Goal: Task Accomplishment & Management: Complete application form

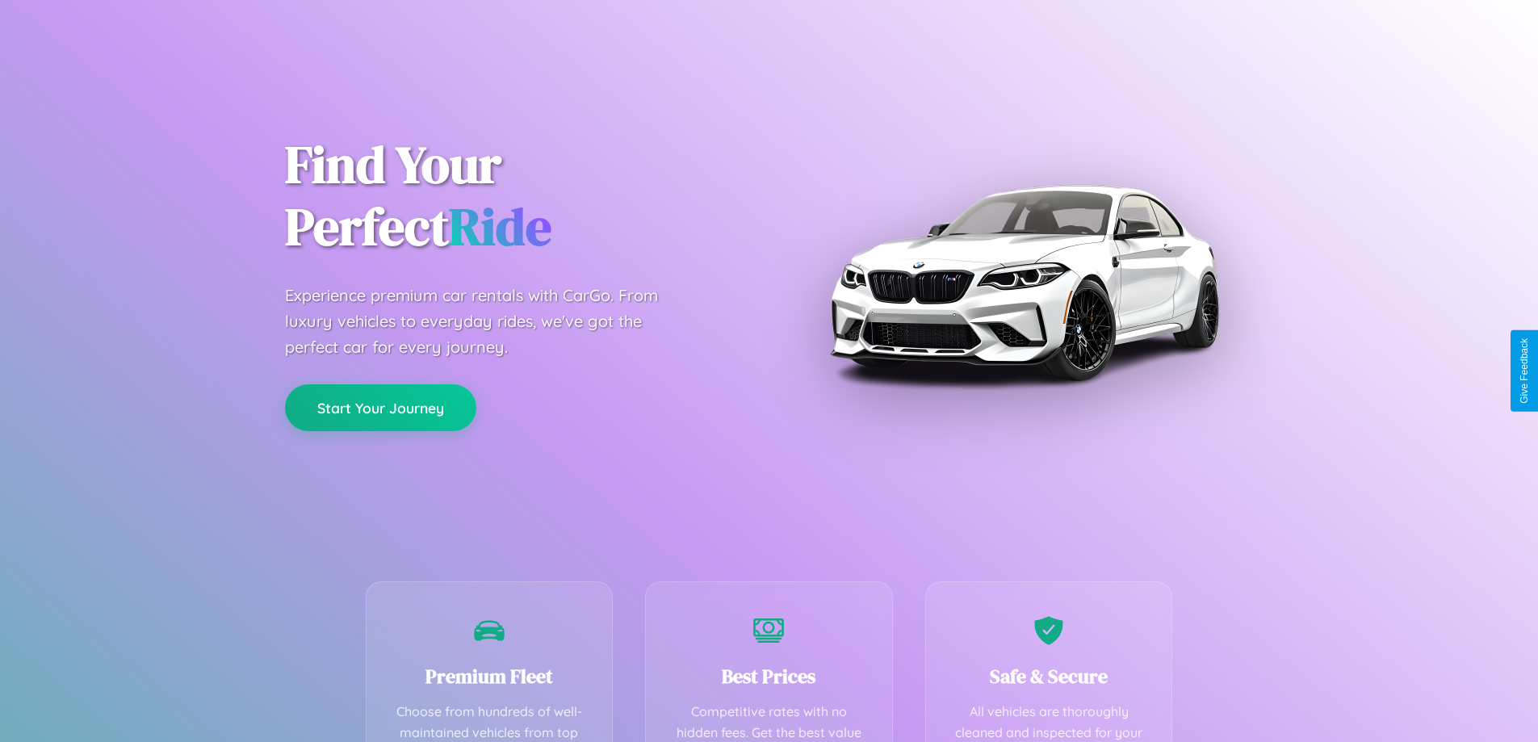
scroll to position [471, 0]
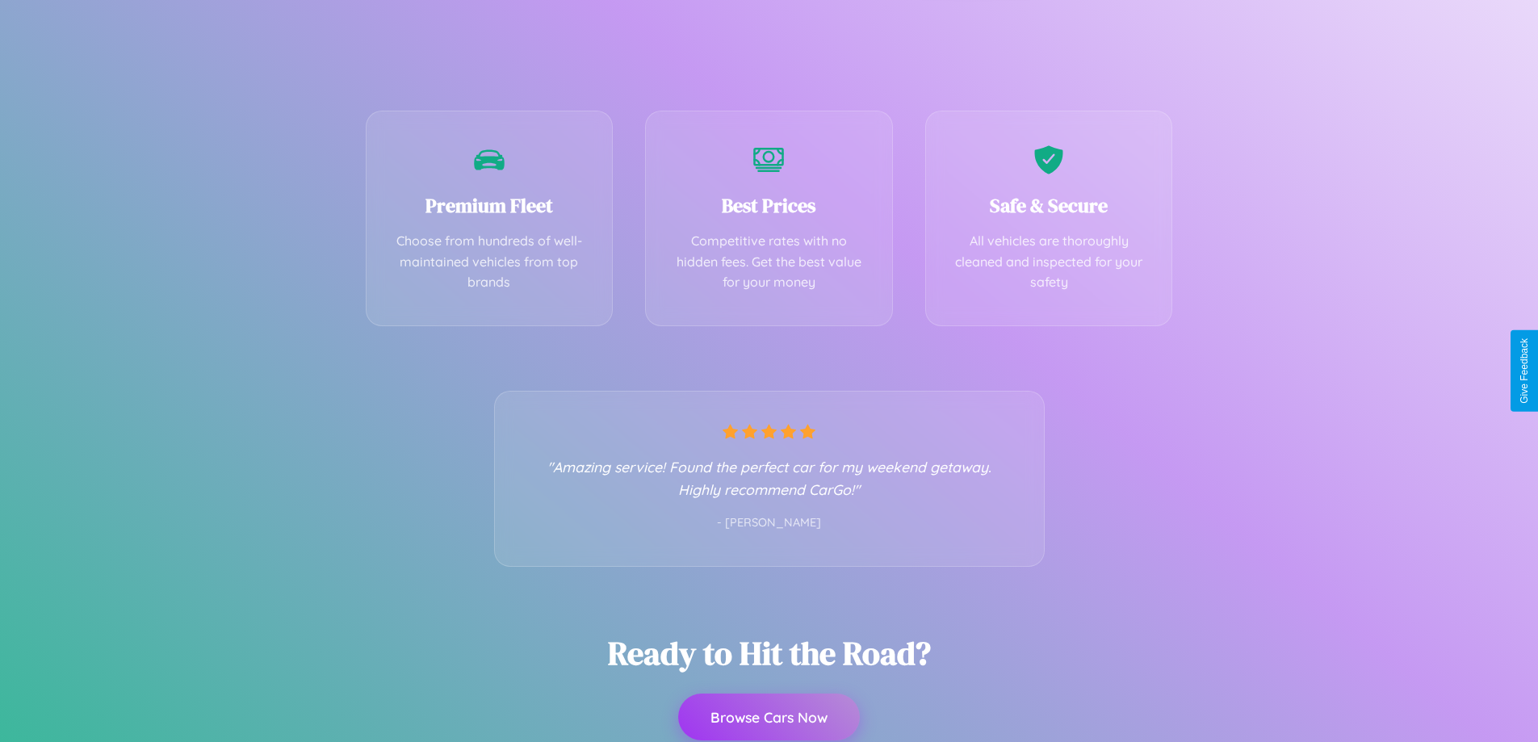
click at [769, 717] on button "Browse Cars Now" at bounding box center [769, 717] width 182 height 47
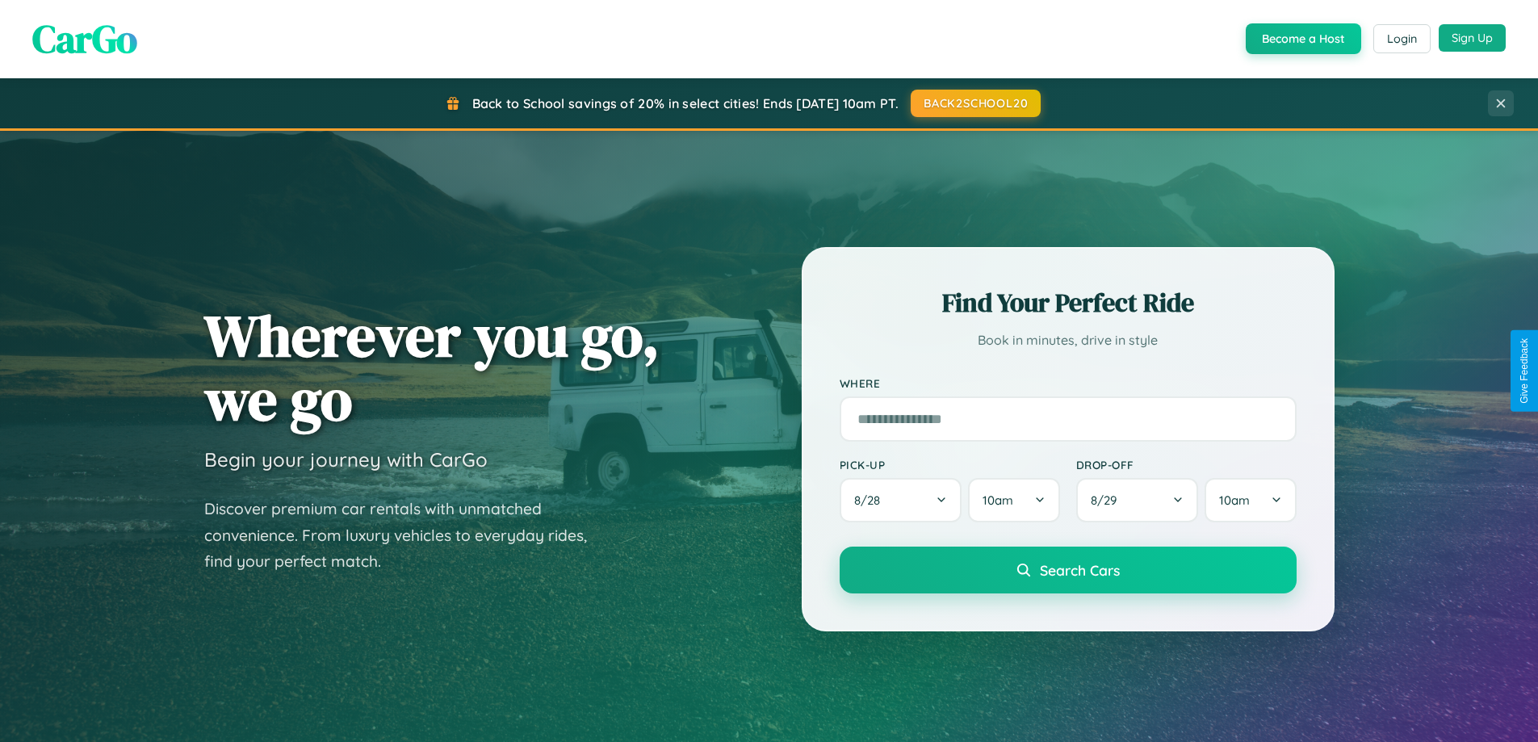
click at [1472, 38] on button "Sign Up" at bounding box center [1472, 37] width 67 height 27
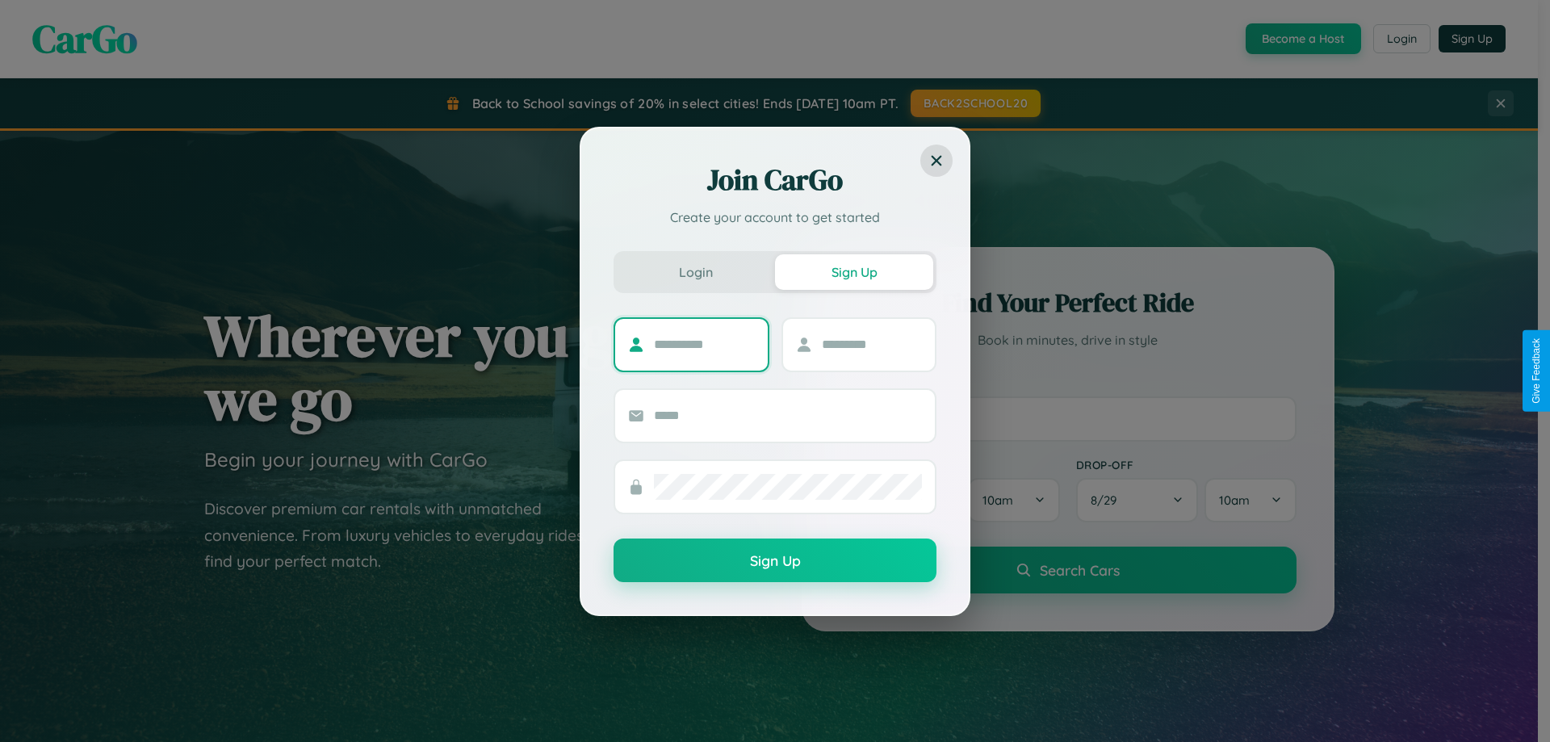
click at [704, 344] on input "text" at bounding box center [704, 345] width 101 height 26
type input "********"
click at [871, 344] on input "text" at bounding box center [872, 345] width 101 height 26
type input "******"
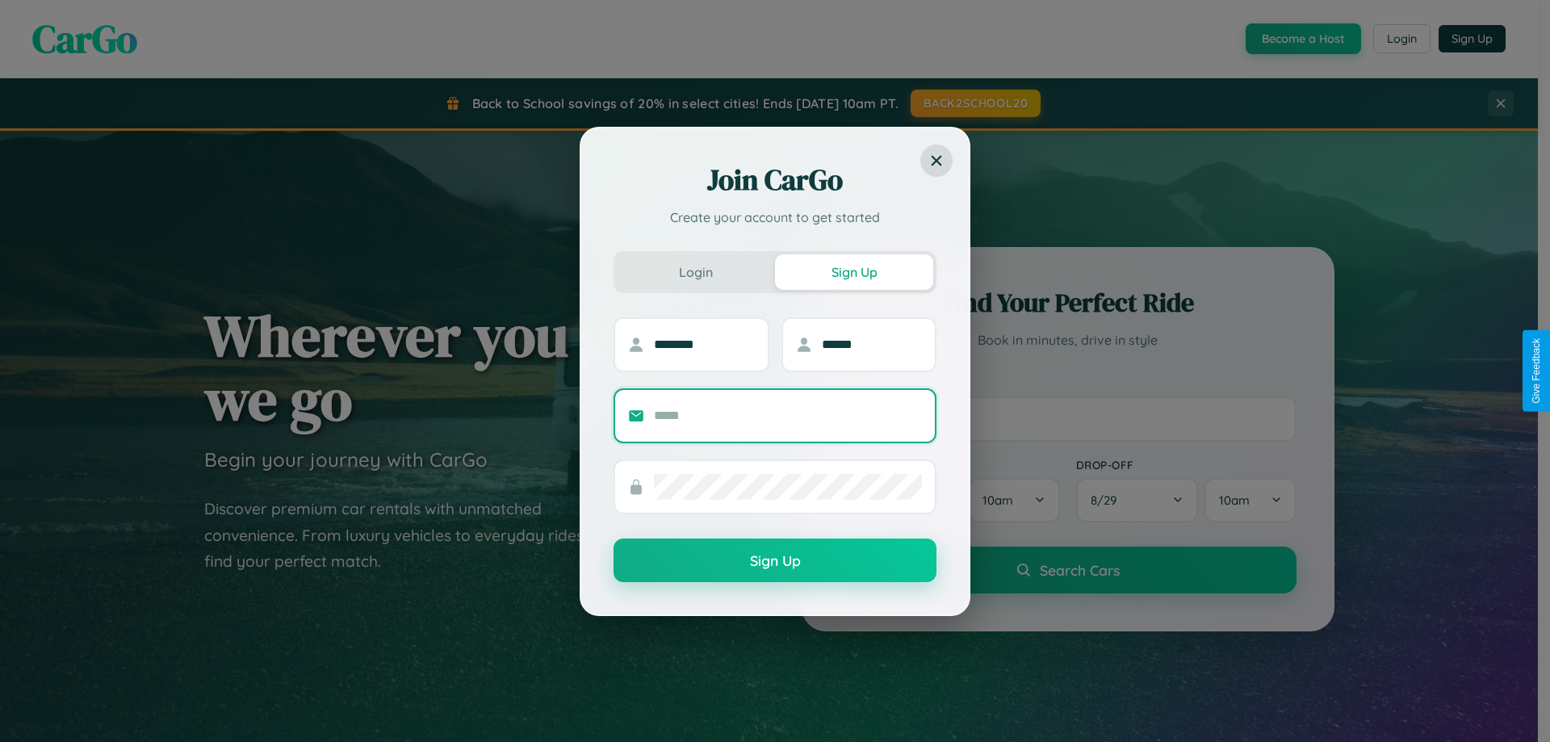
click at [788, 415] on input "text" at bounding box center [788, 416] width 268 height 26
type input "**********"
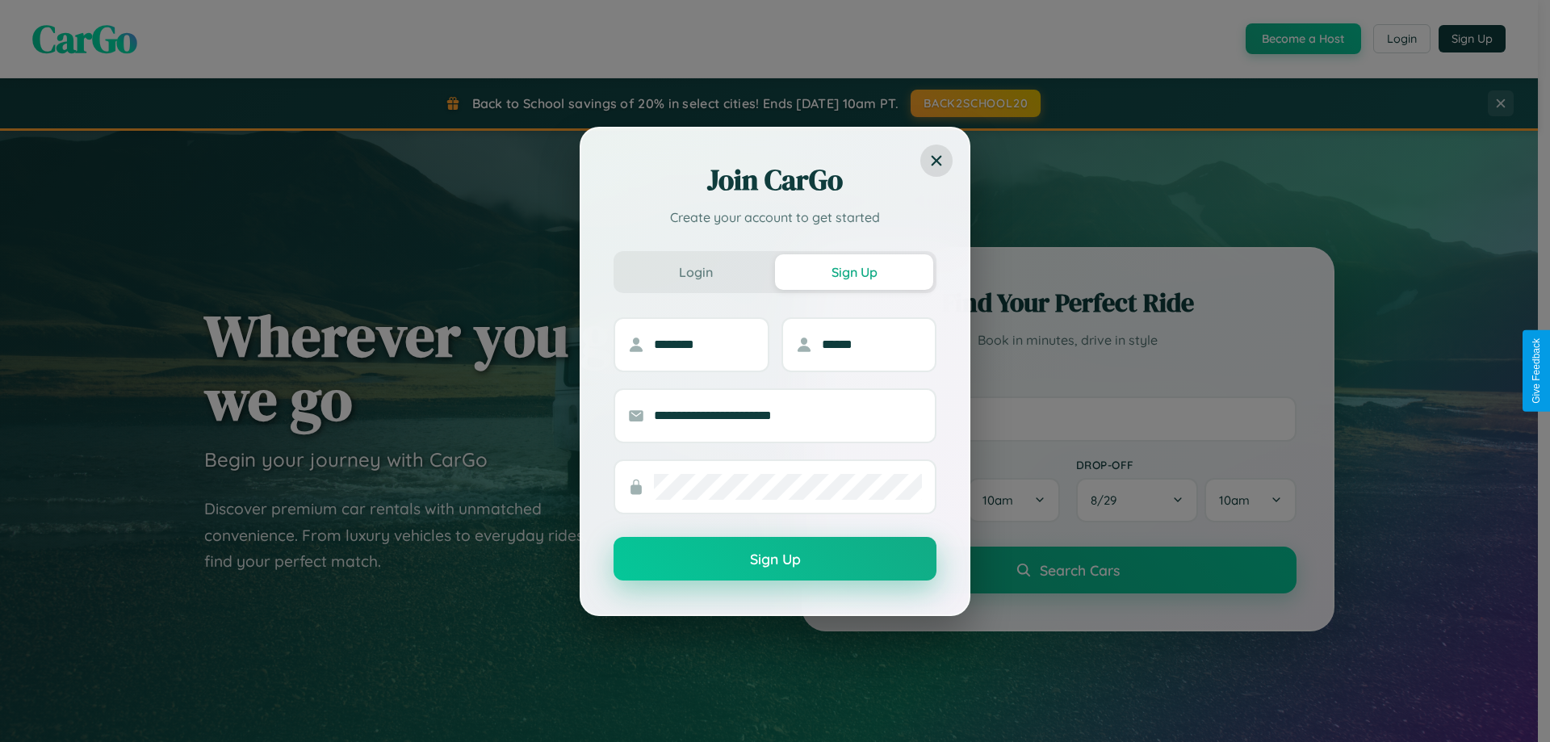
click at [775, 559] on button "Sign Up" at bounding box center [775, 559] width 323 height 44
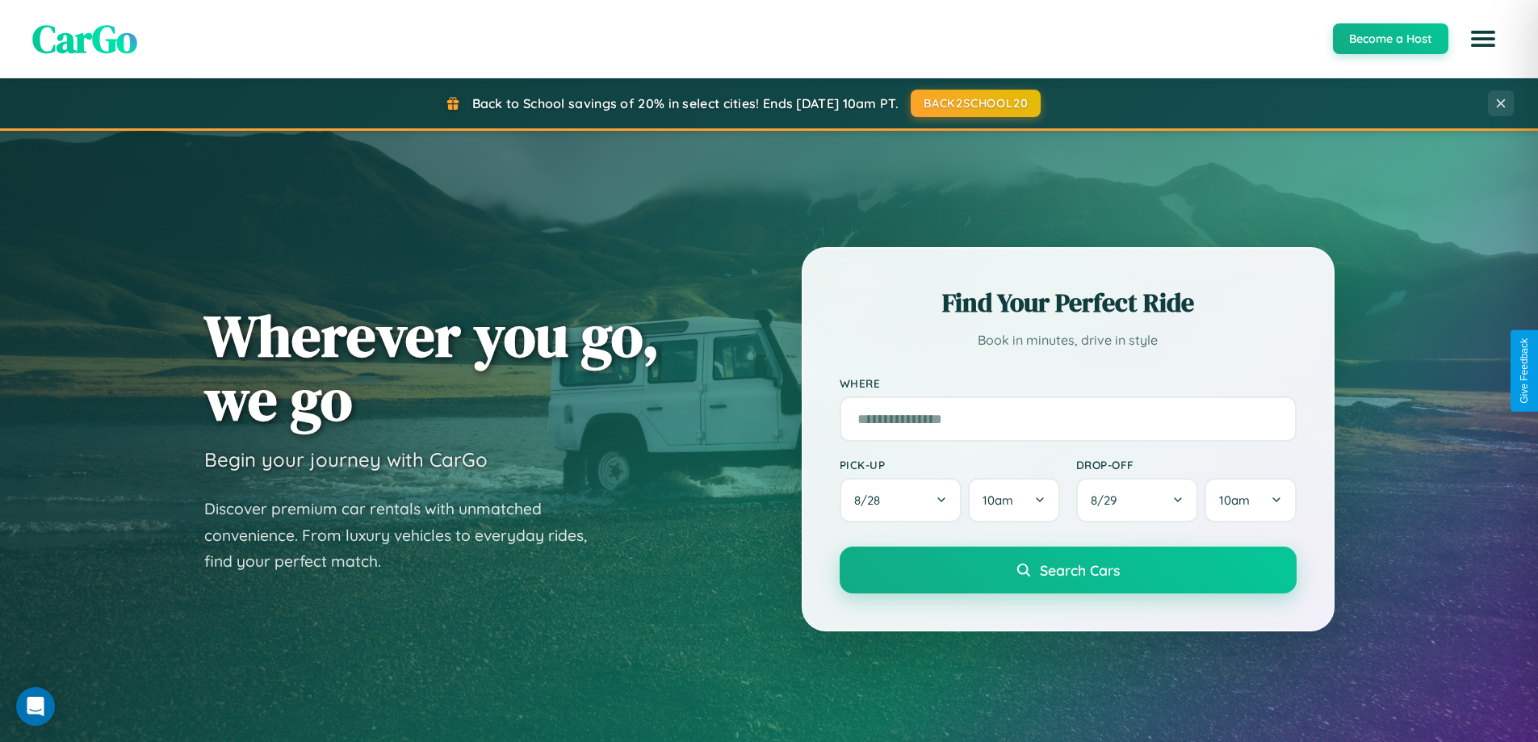
scroll to position [3107, 0]
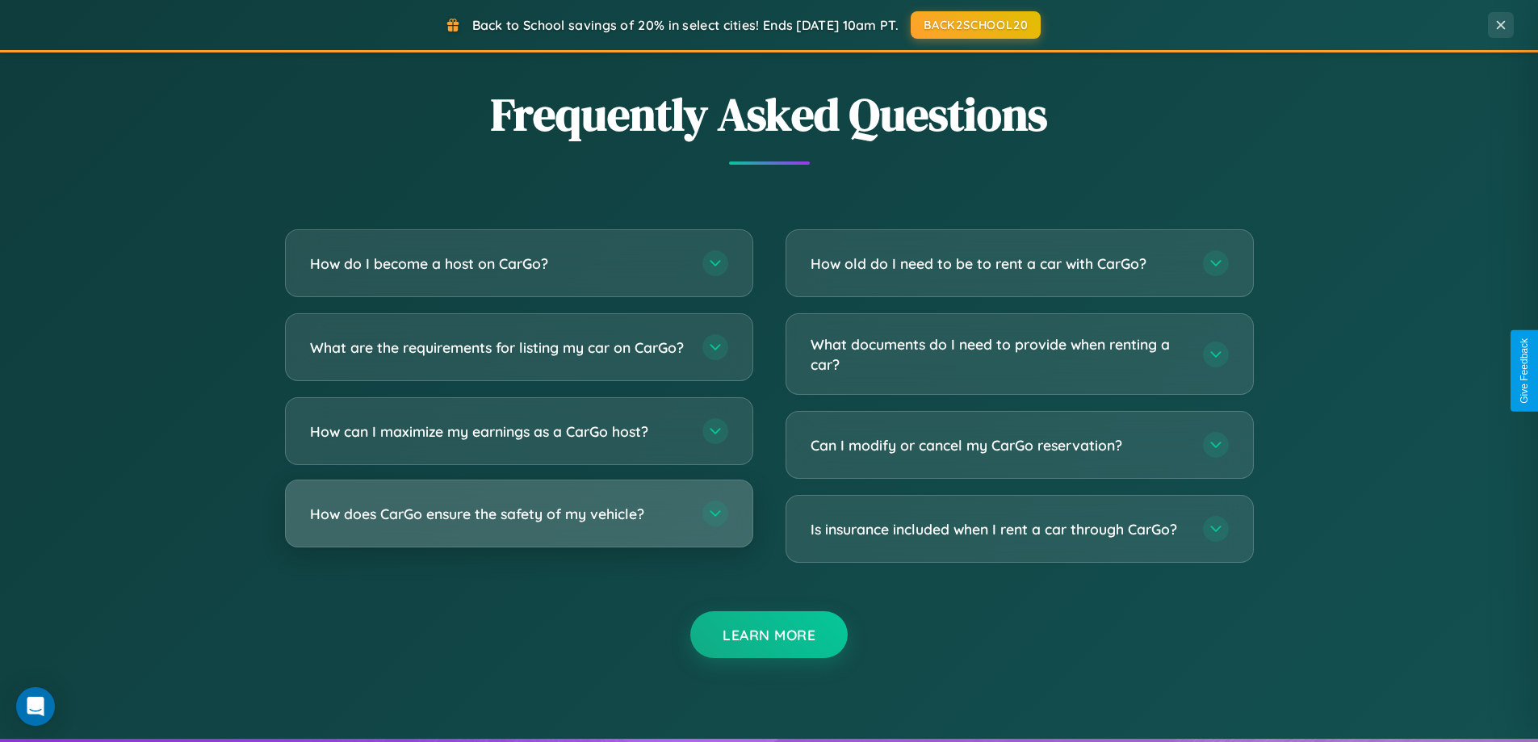
click at [518, 524] on h3 "How does CarGo ensure the safety of my vehicle?" at bounding box center [498, 514] width 376 height 20
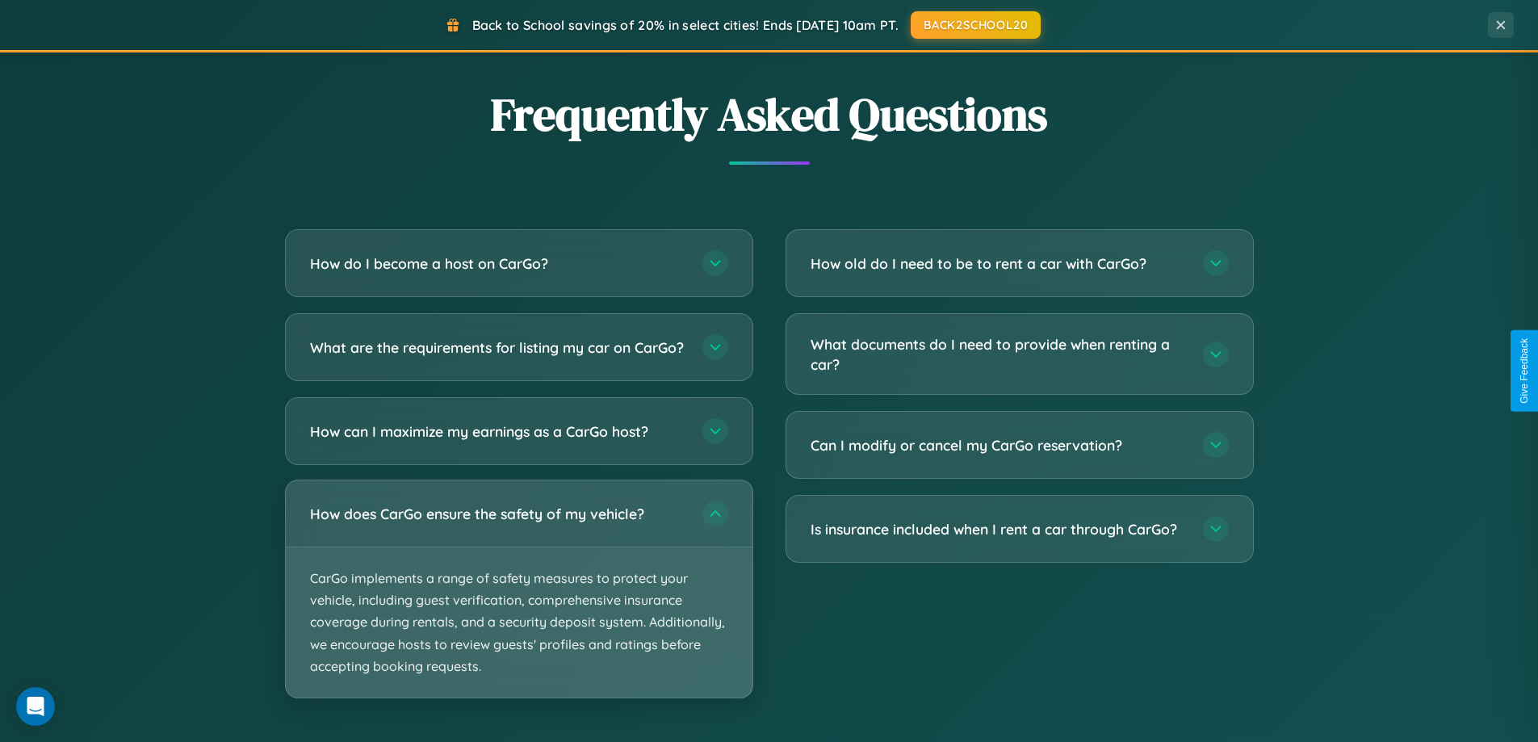
click at [518, 602] on p "CarGo implements a range of safety measures to protect your vehicle, including …" at bounding box center [519, 622] width 467 height 150
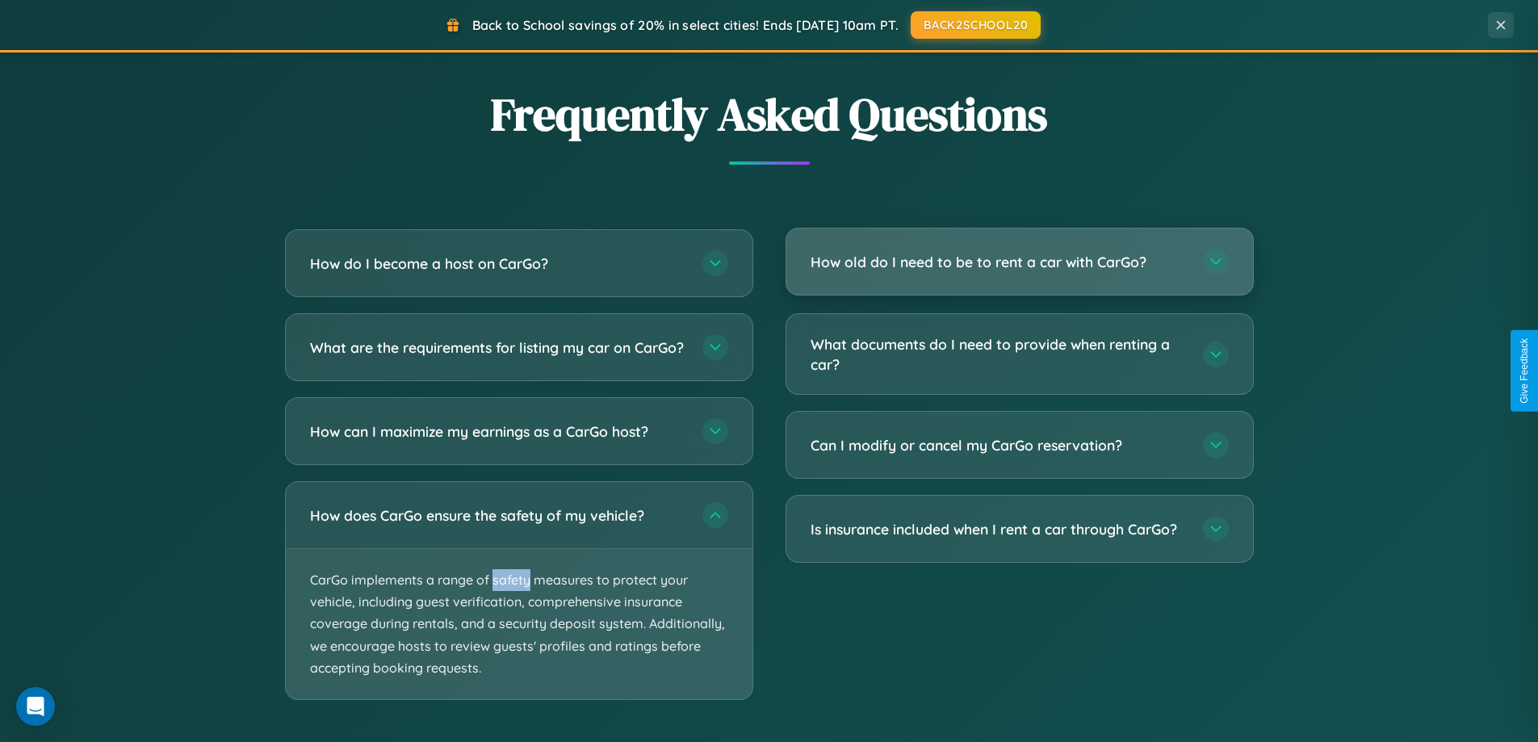
click at [1019, 262] on h3 "How old do I need to be to rent a car with CarGo?" at bounding box center [999, 262] width 376 height 20
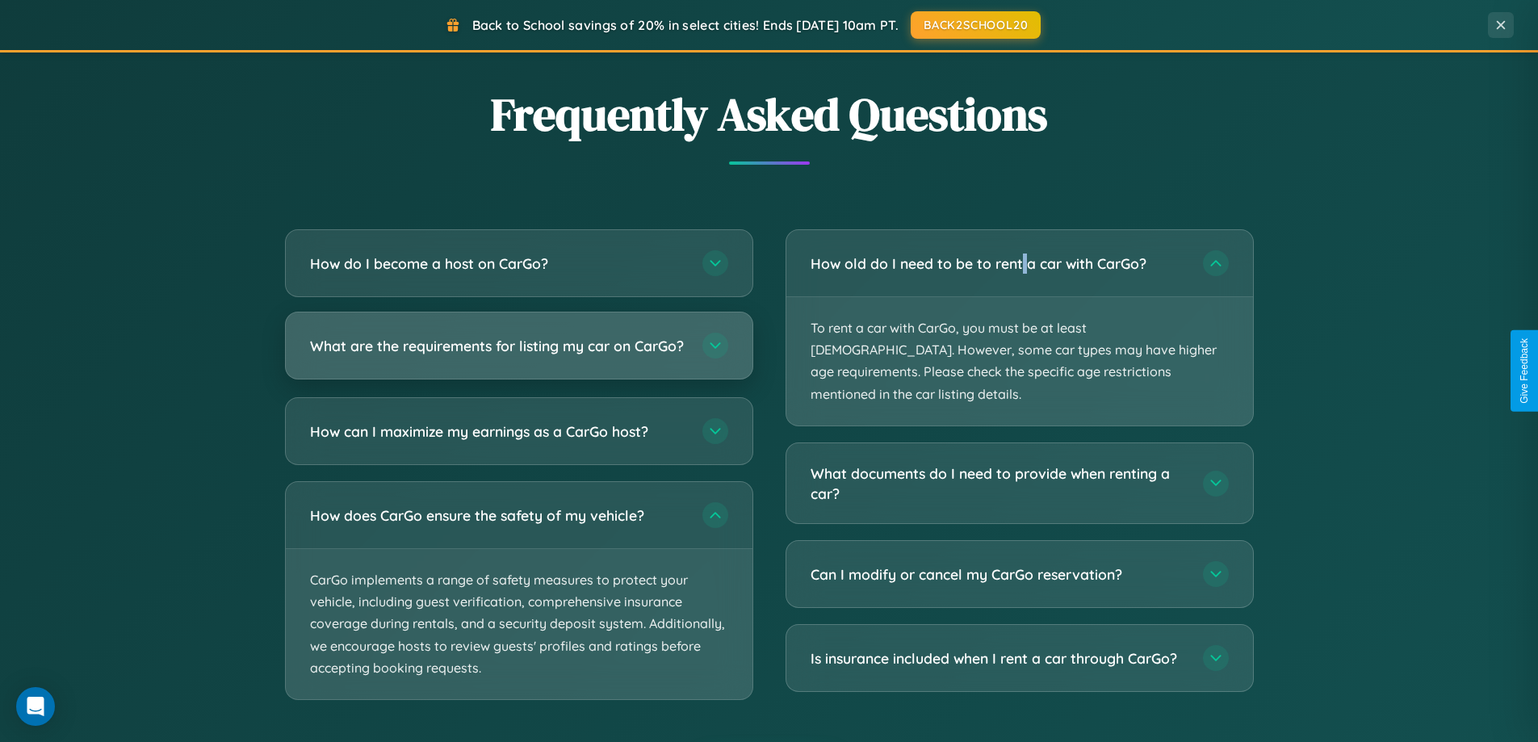
click at [518, 352] on h3 "What are the requirements for listing my car on CarGo?" at bounding box center [498, 346] width 376 height 20
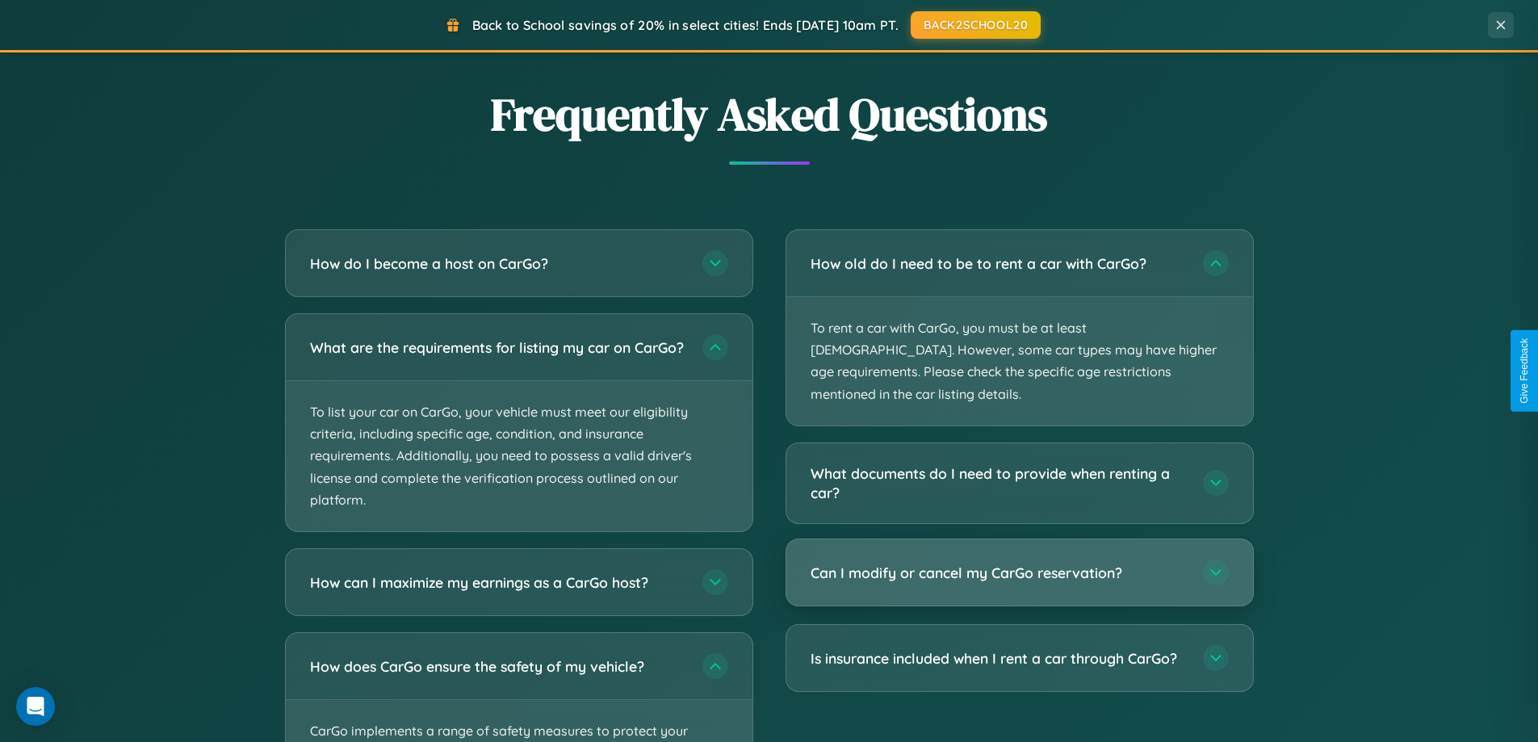
click at [1019, 563] on h3 "Can I modify or cancel my CarGo reservation?" at bounding box center [999, 573] width 376 height 20
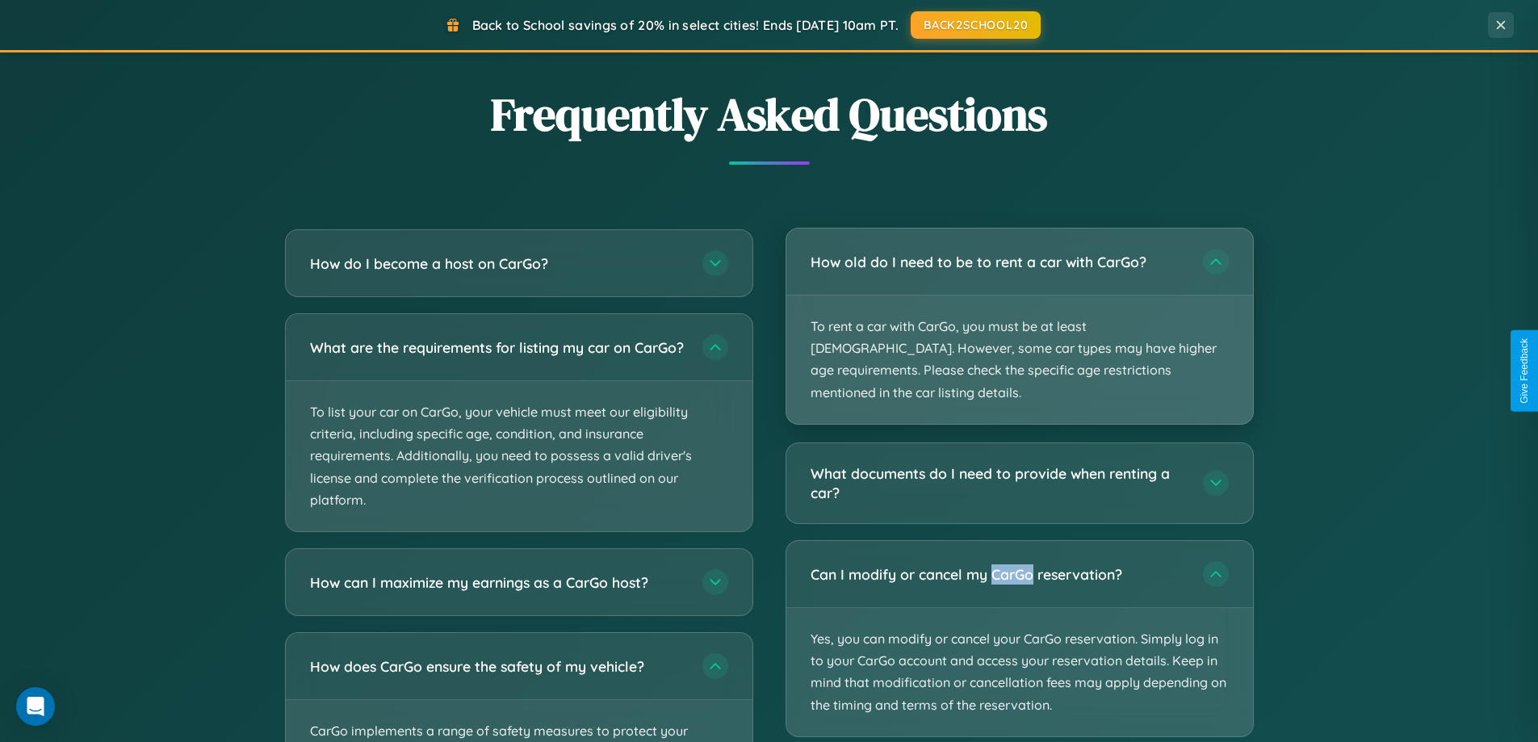
click at [1019, 316] on p "To rent a car with CarGo, you must be at least [DEMOGRAPHIC_DATA]. However, som…" at bounding box center [1019, 360] width 467 height 128
click at [1019, 315] on p "To rent a car with CarGo, you must be at least [DEMOGRAPHIC_DATA]. However, som…" at bounding box center [1019, 360] width 467 height 128
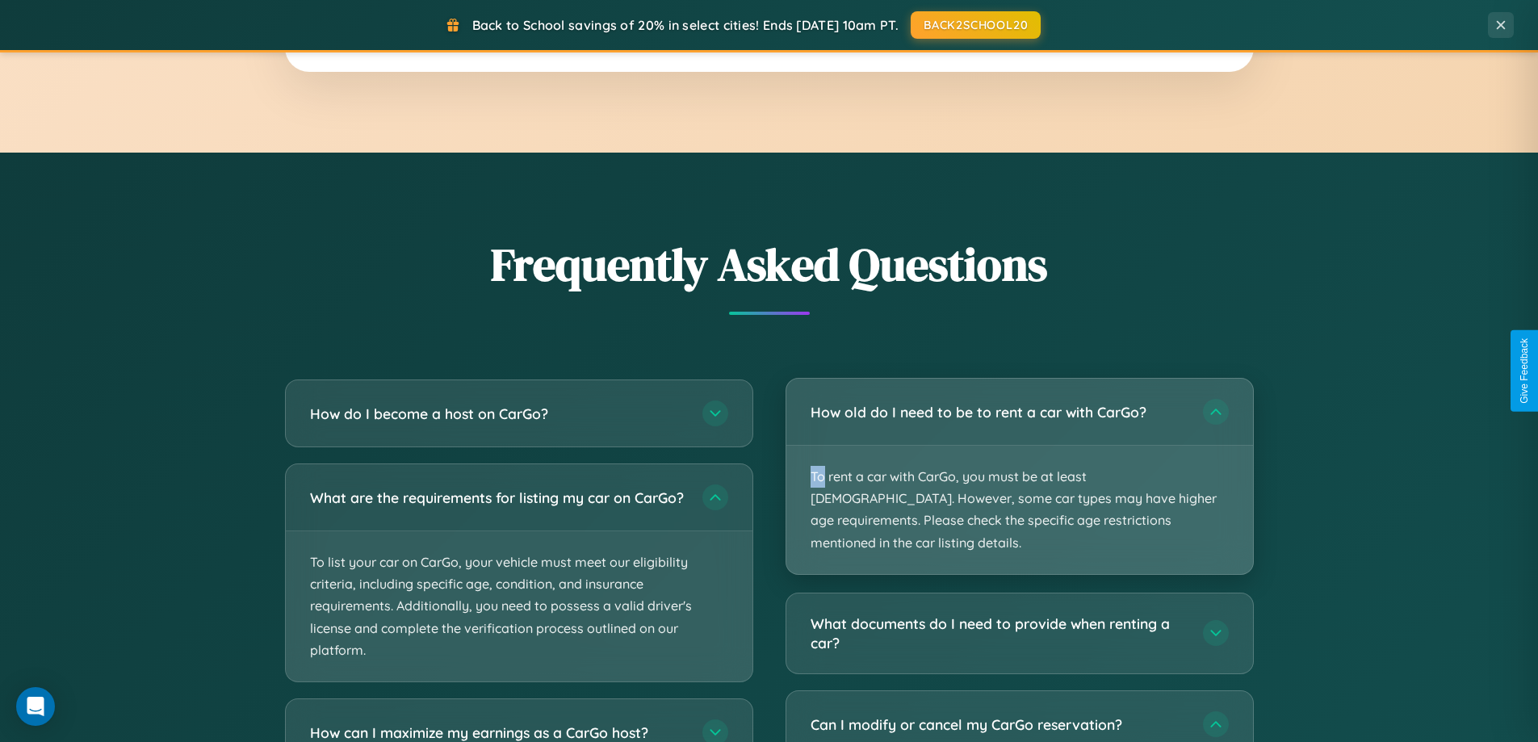
scroll to position [2939, 0]
